Goal: Navigation & Orientation: Find specific page/section

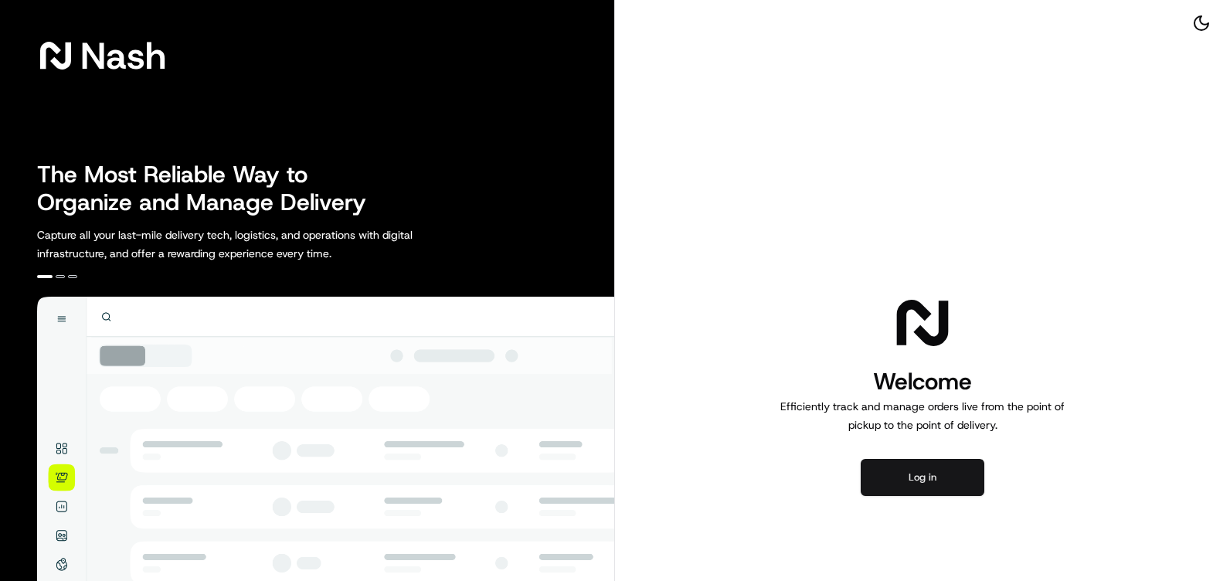
click at [951, 476] on button "Log in" at bounding box center [923, 477] width 124 height 37
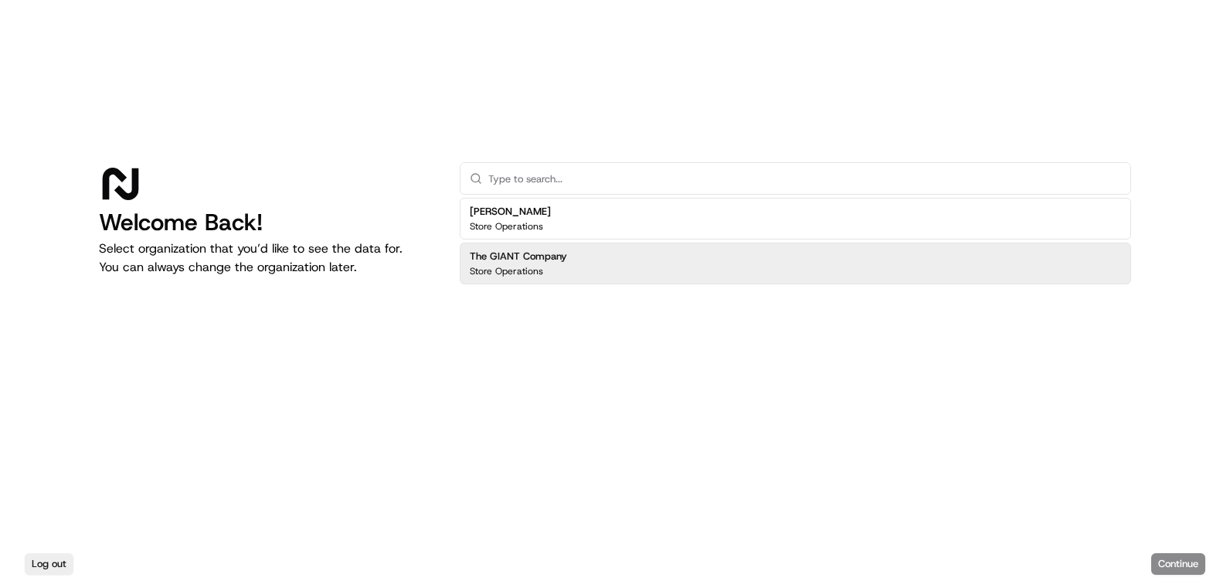
click at [600, 269] on div "The GIANT Company Store Operations" at bounding box center [796, 264] width 672 height 42
click at [1178, 560] on button "Continue" at bounding box center [1178, 564] width 54 height 22
